Goal: Use online tool/utility: Utilize a website feature to perform a specific function

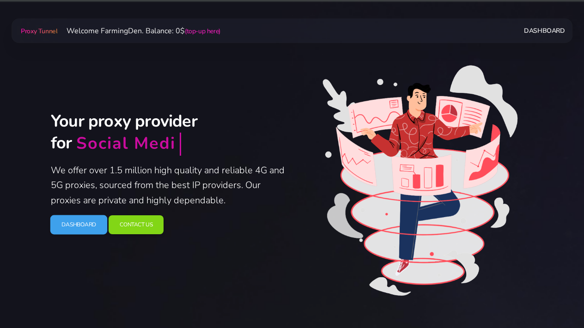
click at [87, 221] on link "Dashboard" at bounding box center [78, 224] width 57 height 19
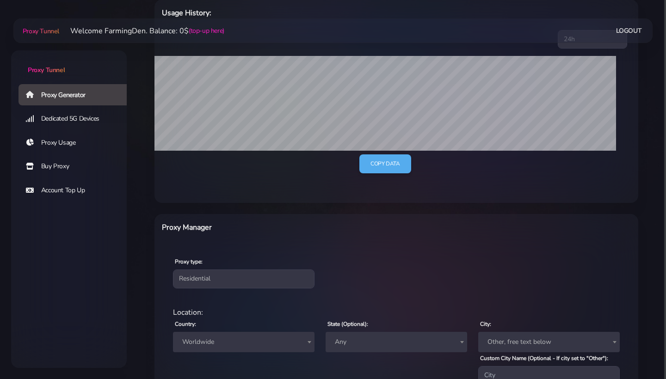
scroll to position [229, 0]
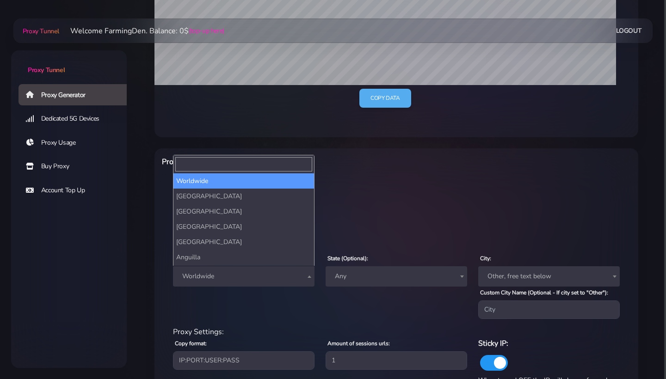
click at [243, 278] on span "Worldwide" at bounding box center [243, 276] width 130 height 13
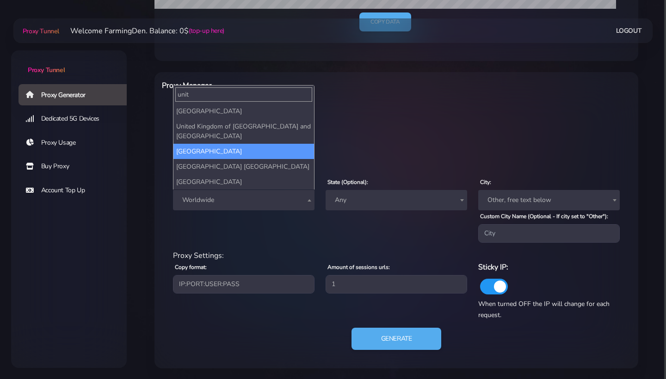
scroll to position [305, 0]
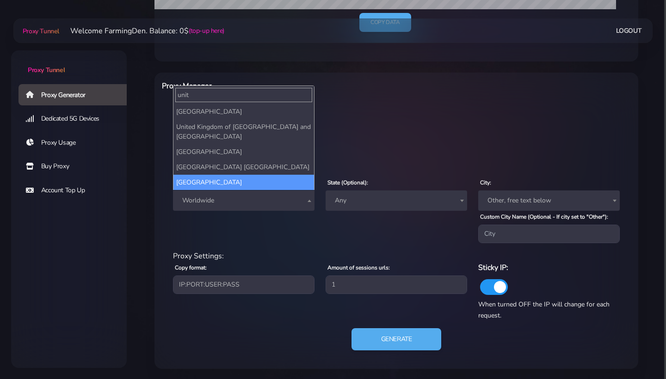
type input "unit"
select select "US"
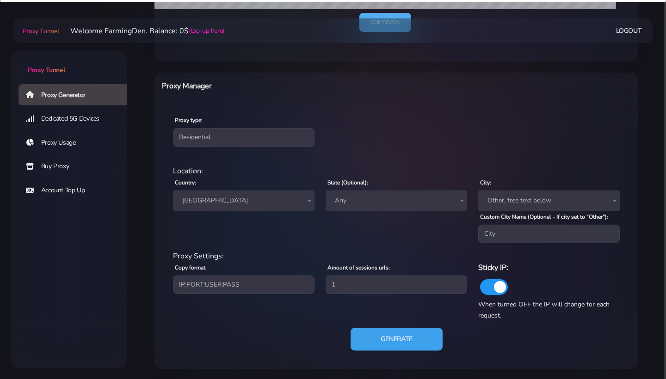
click at [401, 338] on button "Generate" at bounding box center [397, 339] width 92 height 23
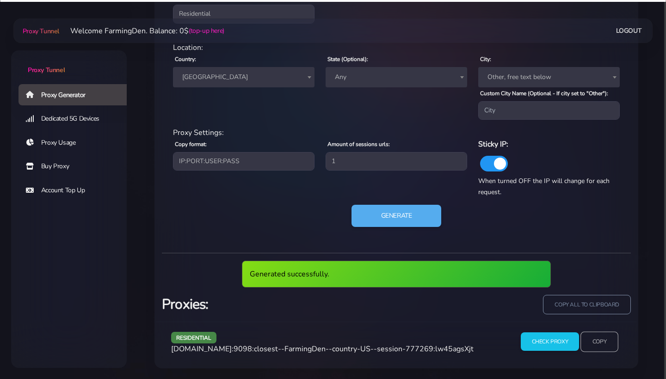
scroll to position [428, 0]
click at [599, 337] on input "Copy" at bounding box center [599, 342] width 38 height 20
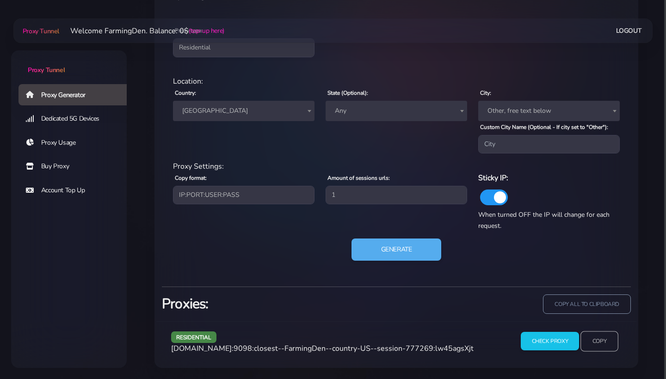
scroll to position [394, 0]
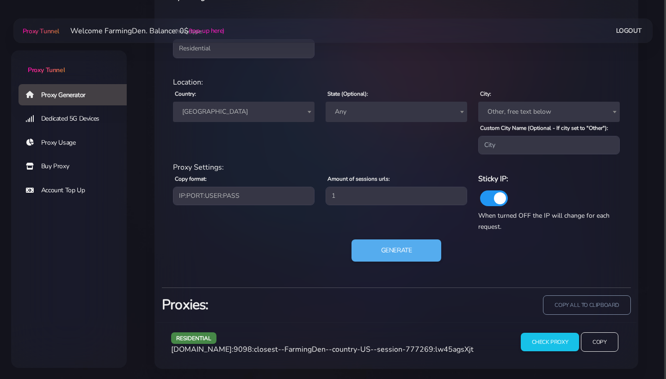
click at [234, 101] on div "Country: Worldwide [GEOGRAPHIC_DATA] [GEOGRAPHIC_DATA] [GEOGRAPHIC_DATA] [GEOGR…" at bounding box center [243, 121] width 153 height 67
click at [234, 111] on span "[GEOGRAPHIC_DATA]" at bounding box center [243, 111] width 130 height 13
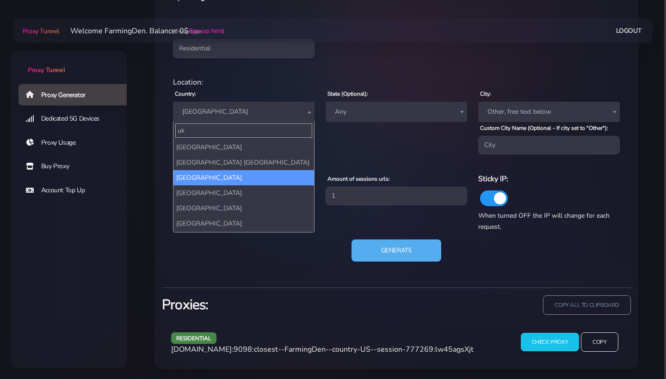
scroll to position [0, 0]
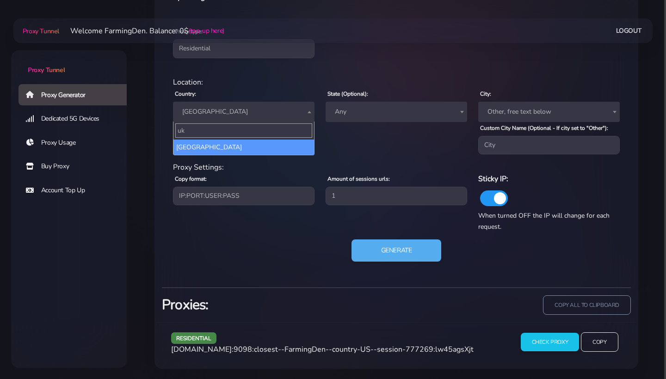
type input "uk"
select select "UA"
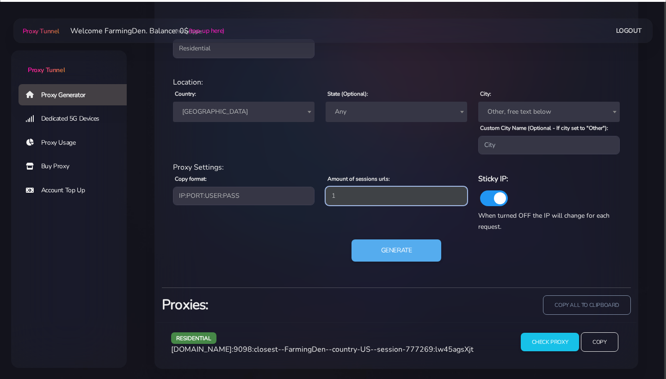
click at [365, 199] on input "1" at bounding box center [396, 196] width 141 height 18
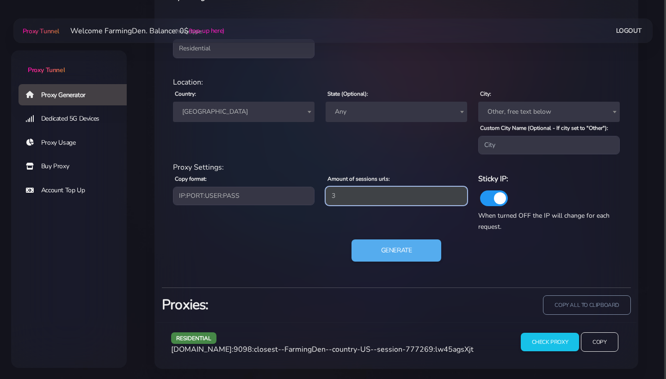
type input "3"
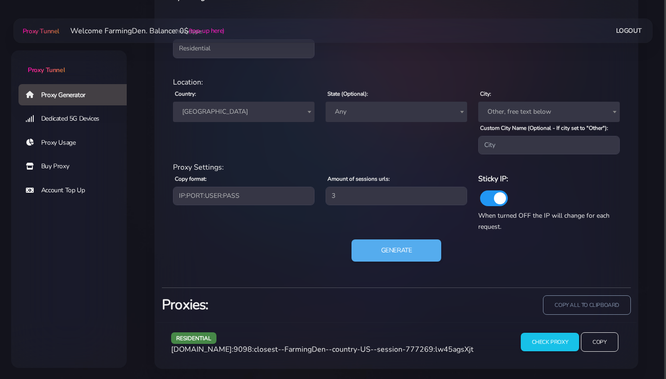
click at [308, 244] on div "Generate" at bounding box center [396, 255] width 458 height 30
click at [383, 257] on button "Generate" at bounding box center [397, 251] width 92 height 23
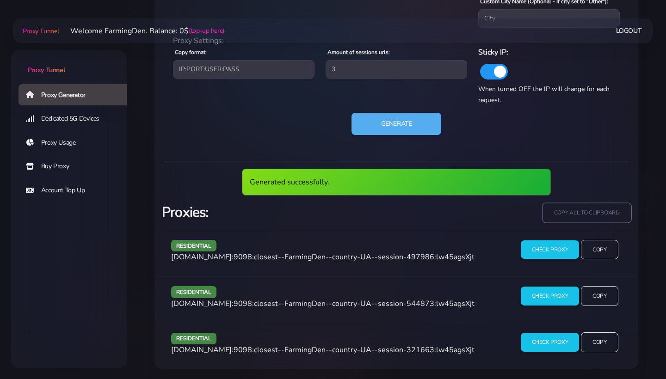
click at [591, 206] on input "copy all to clipboard" at bounding box center [586, 213] width 89 height 20
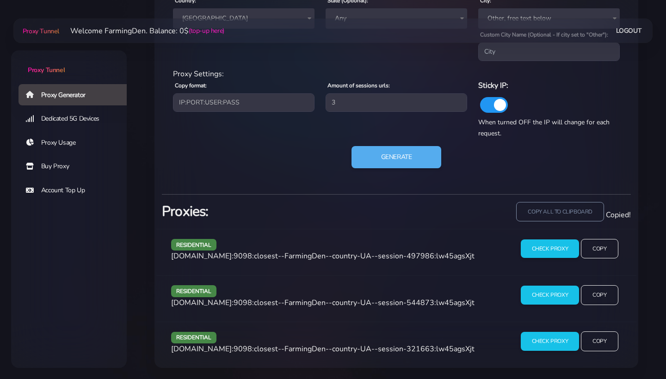
scroll to position [486, 0]
